Goal: Transaction & Acquisition: Purchase product/service

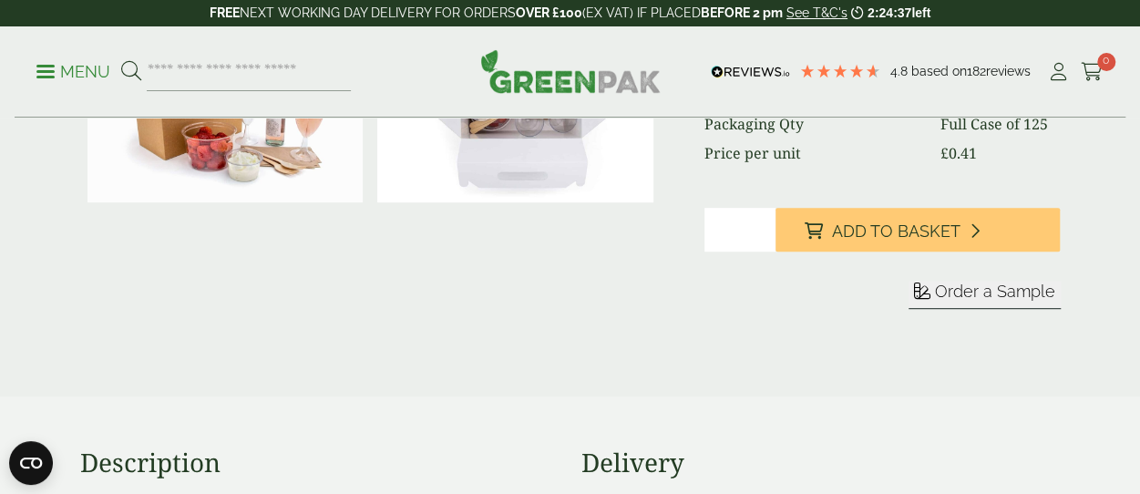
scroll to position [547, 0]
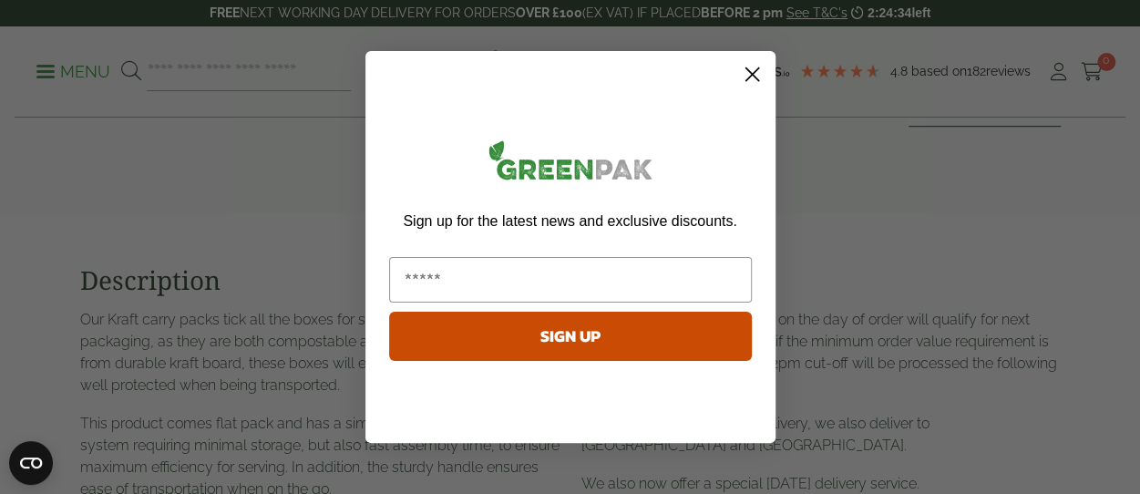
click at [747, 70] on icon "Close dialog" at bounding box center [751, 74] width 13 height 13
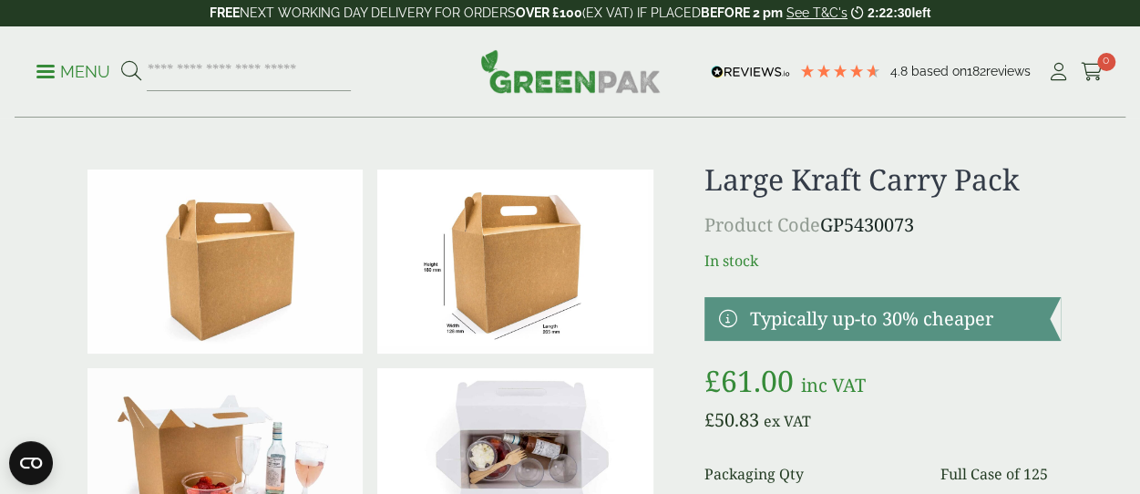
scroll to position [0, 0]
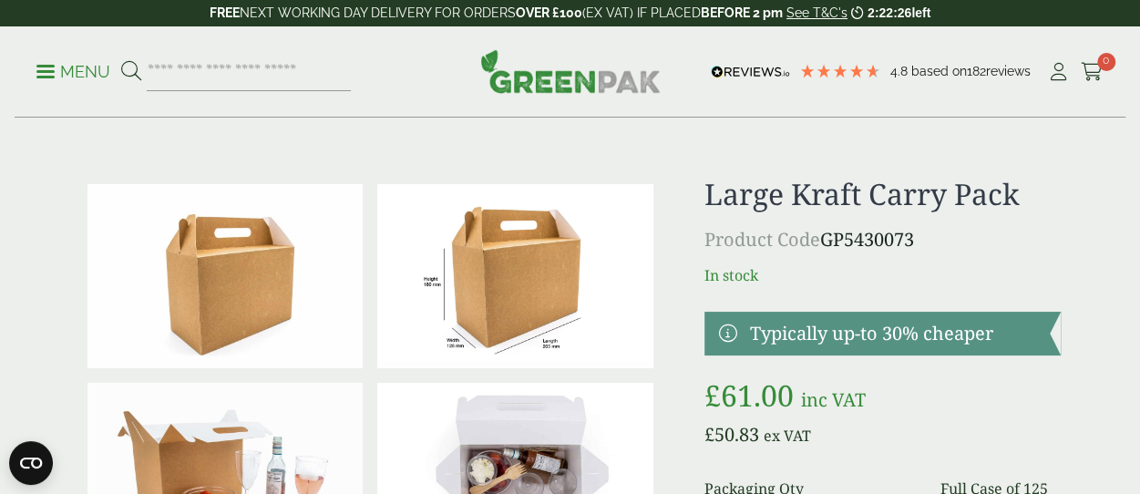
click at [547, 283] on img at bounding box center [515, 276] width 276 height 184
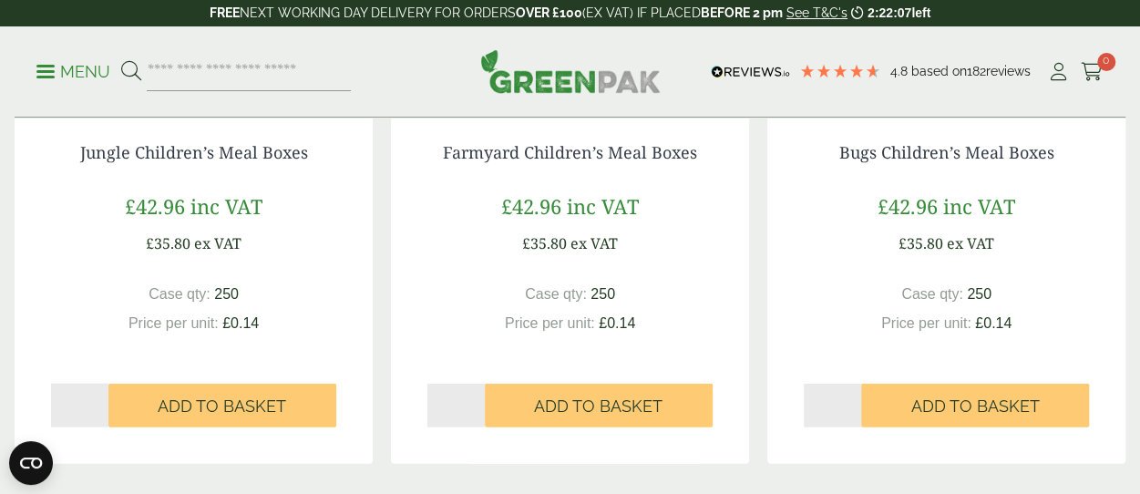
scroll to position [2005, 0]
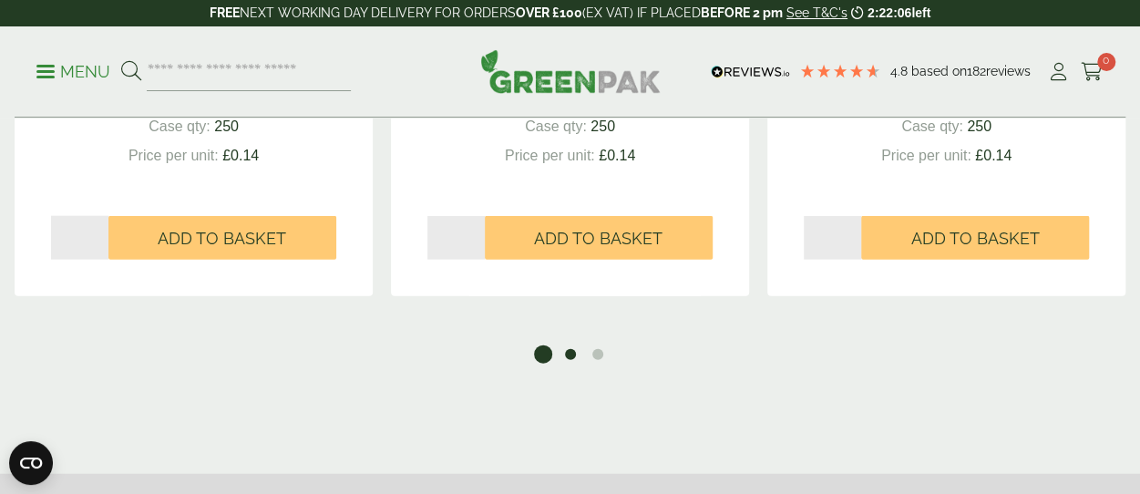
click at [570, 351] on button "2" at bounding box center [570, 354] width 18 height 18
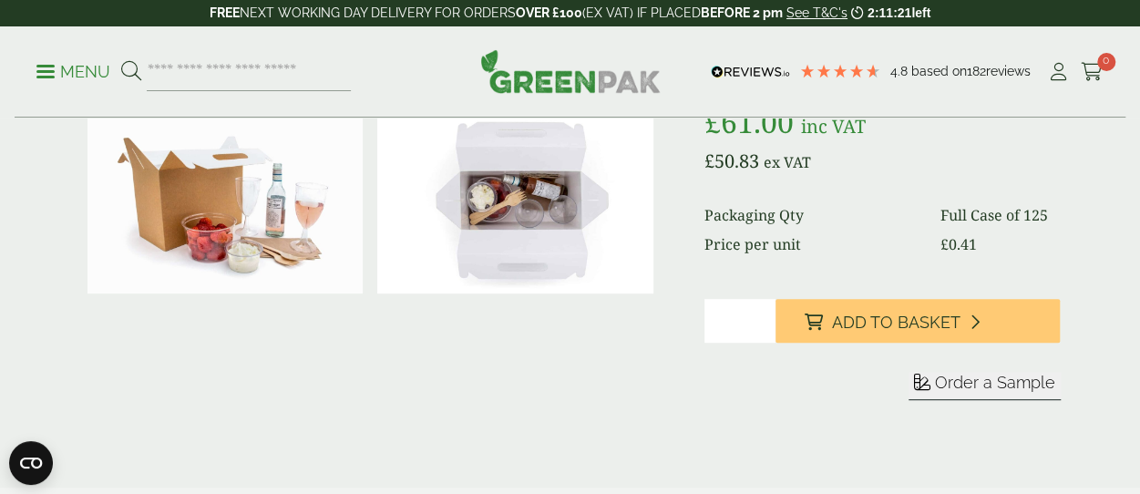
scroll to position [182, 0]
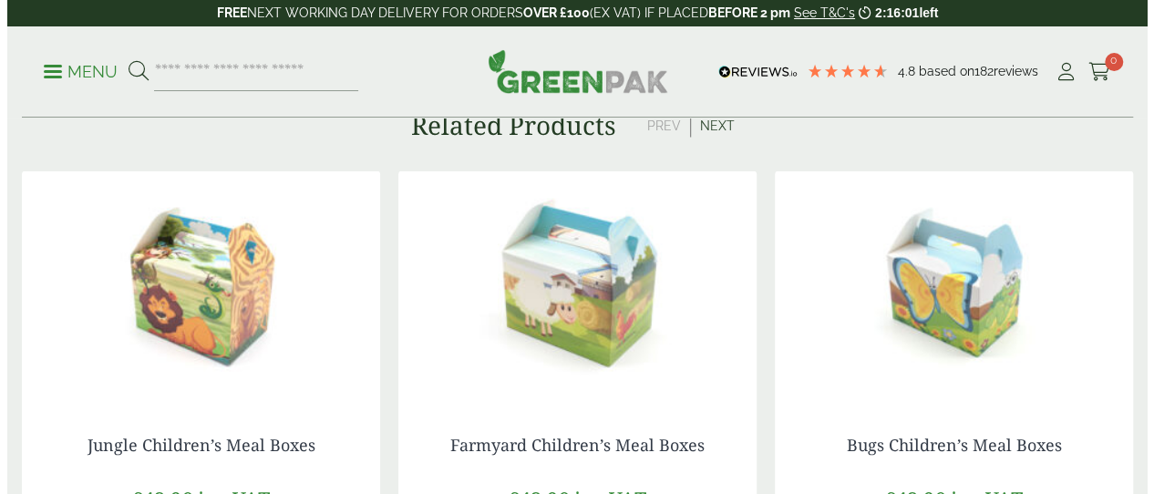
scroll to position [1549, 0]
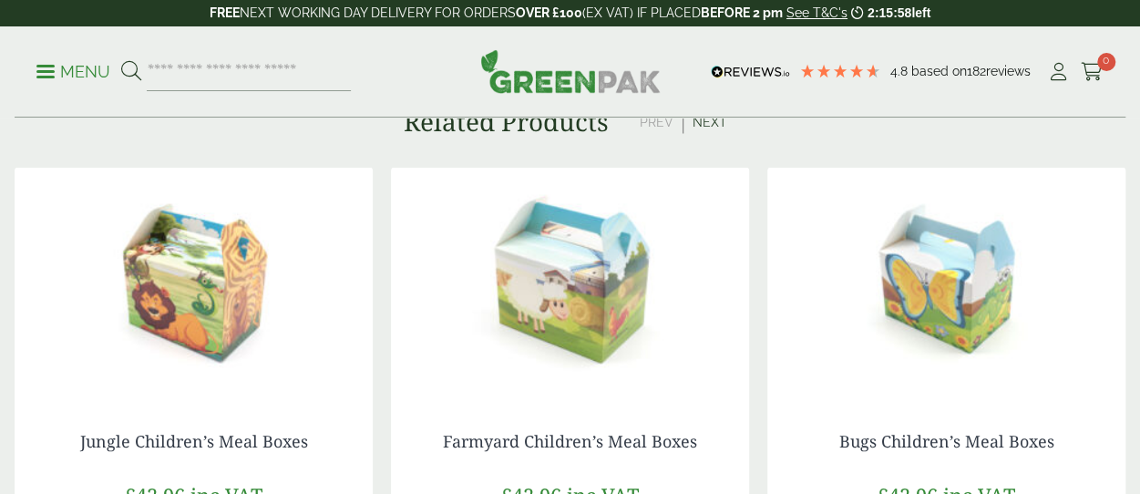
click at [75, 67] on p "Menu" at bounding box center [73, 72] width 74 height 22
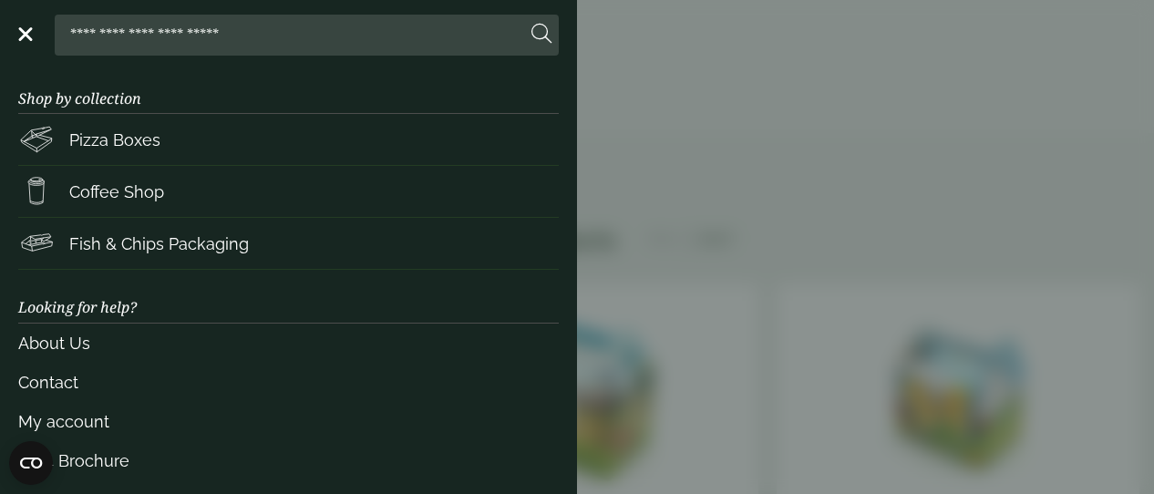
scroll to position [2, 0]
